Goal: Task Accomplishment & Management: Manage account settings

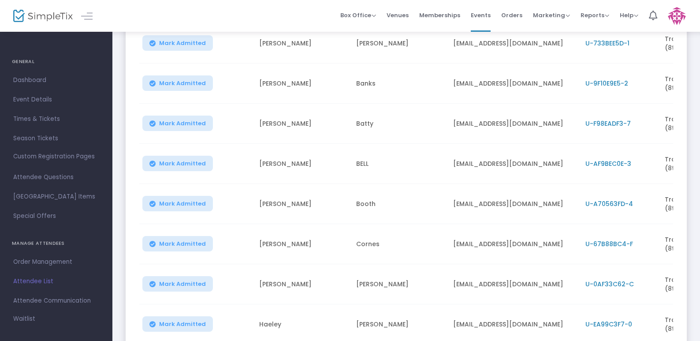
scroll to position [229, 0]
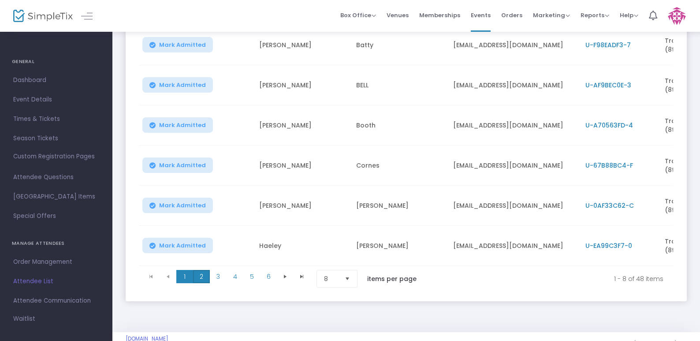
click at [201, 275] on span "2" at bounding box center [201, 276] width 17 height 13
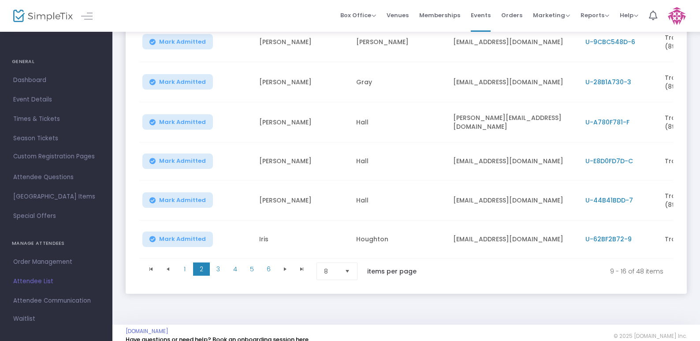
scroll to position [253, 0]
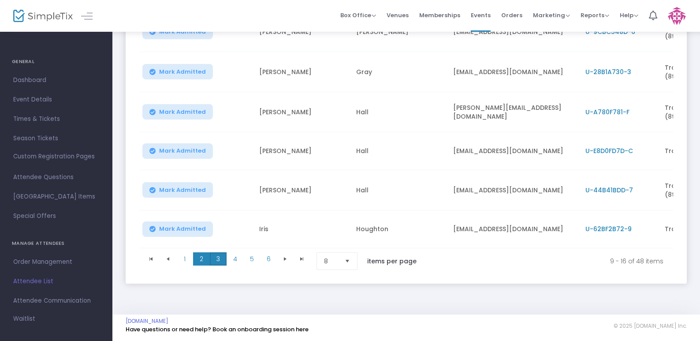
click at [218, 256] on span "3" at bounding box center [218, 258] width 17 height 13
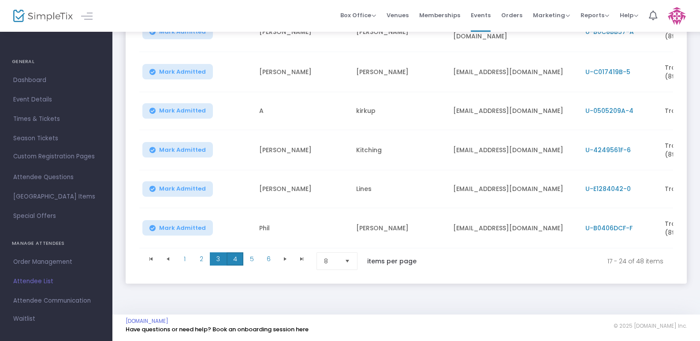
click at [238, 256] on span "4" at bounding box center [235, 258] width 17 height 13
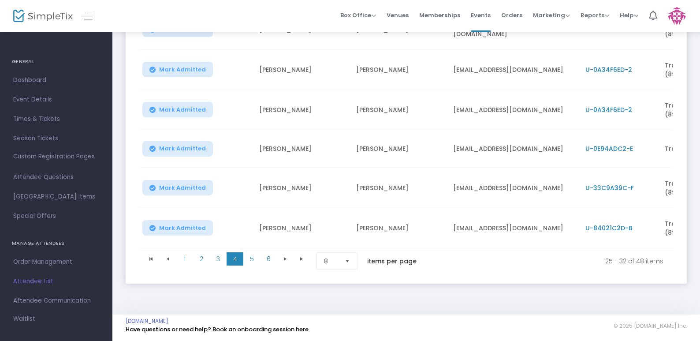
click at [603, 144] on span "U-0E94ADC2-E" at bounding box center [609, 148] width 48 height 9
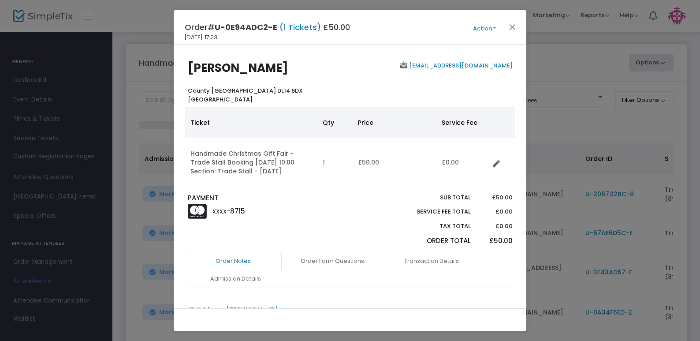
scroll to position [0, 0]
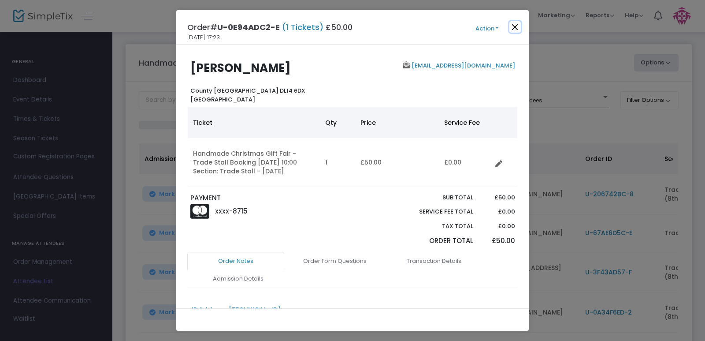
click at [515, 26] on button "Close" at bounding box center [515, 26] width 11 height 11
